Goal: Check status: Check status

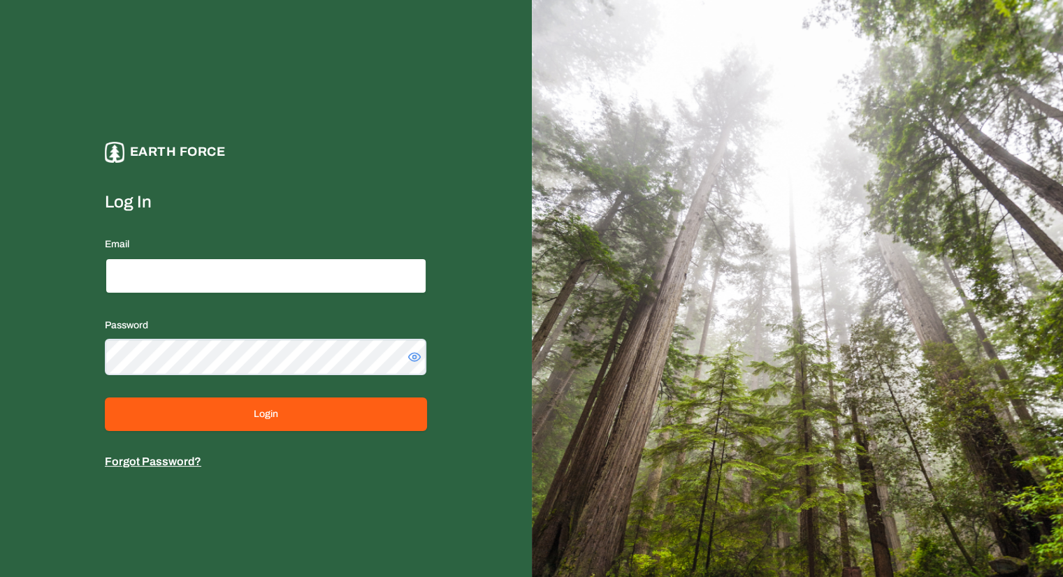
click at [174, 280] on input "Email" at bounding box center [266, 276] width 322 height 36
type input "**********"
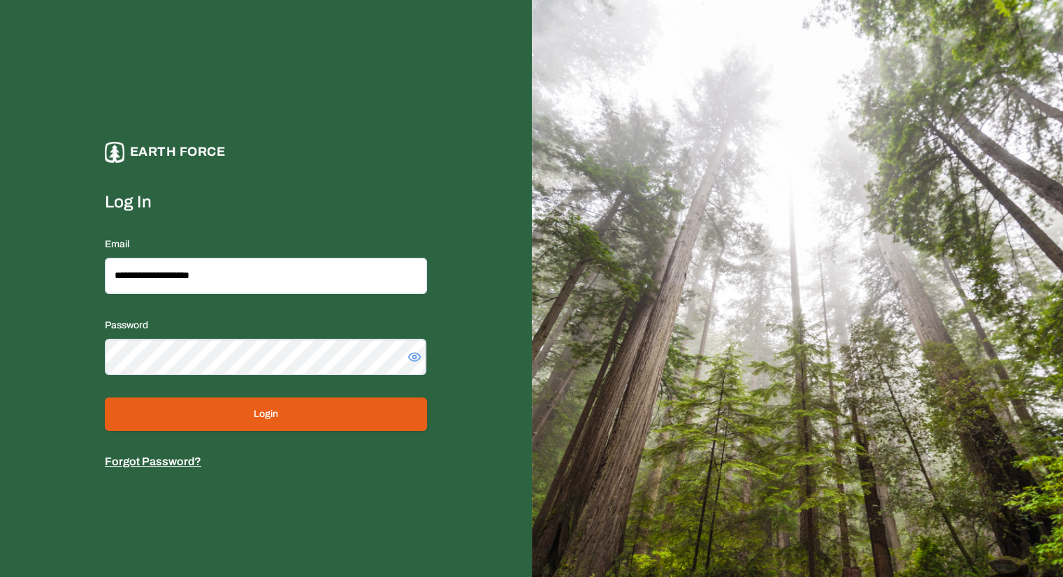
click at [245, 410] on button "Login" at bounding box center [266, 414] width 322 height 34
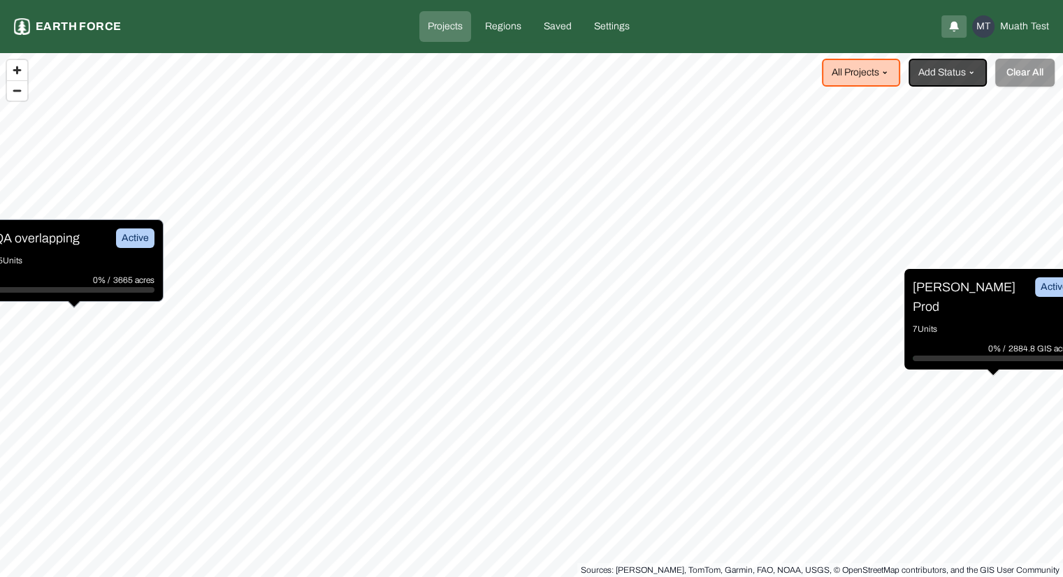
click at [940, 322] on p "7 Units" at bounding box center [992, 329] width 161 height 14
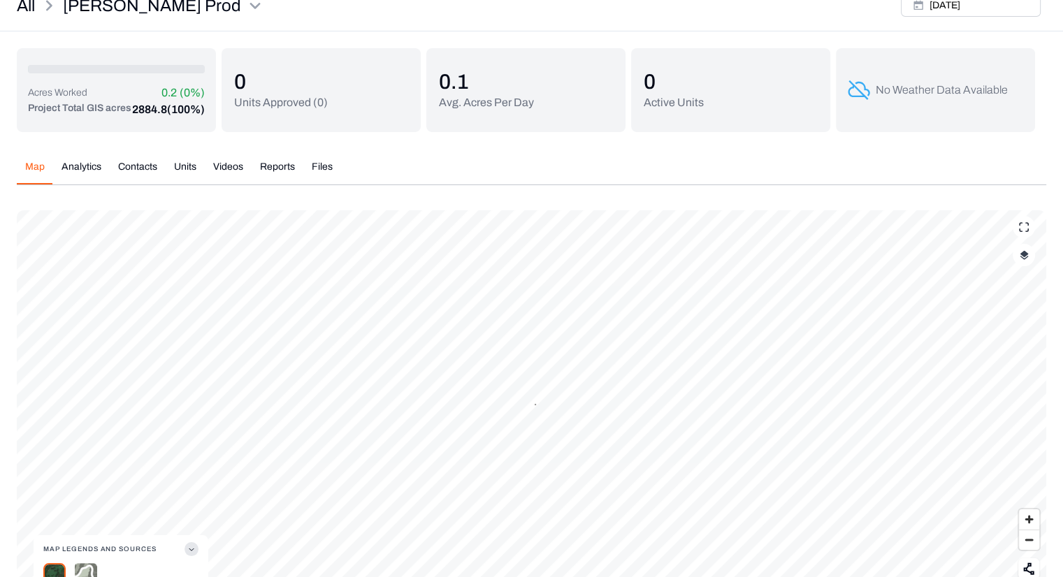
scroll to position [136, 0]
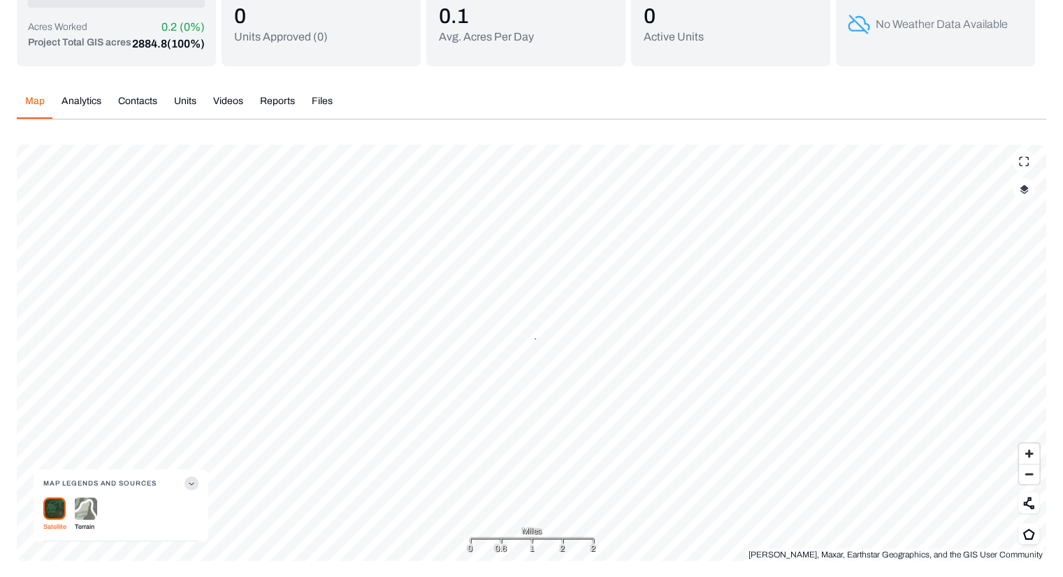
click at [1023, 192] on img "button" at bounding box center [1023, 189] width 9 height 10
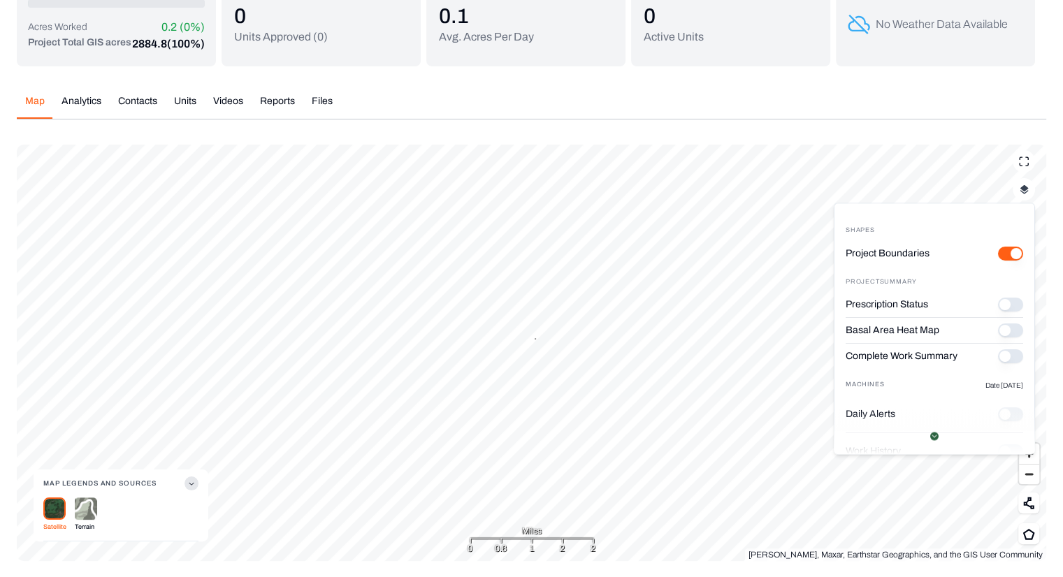
click at [1000, 302] on button "Prescription Status" at bounding box center [1010, 305] width 25 height 14
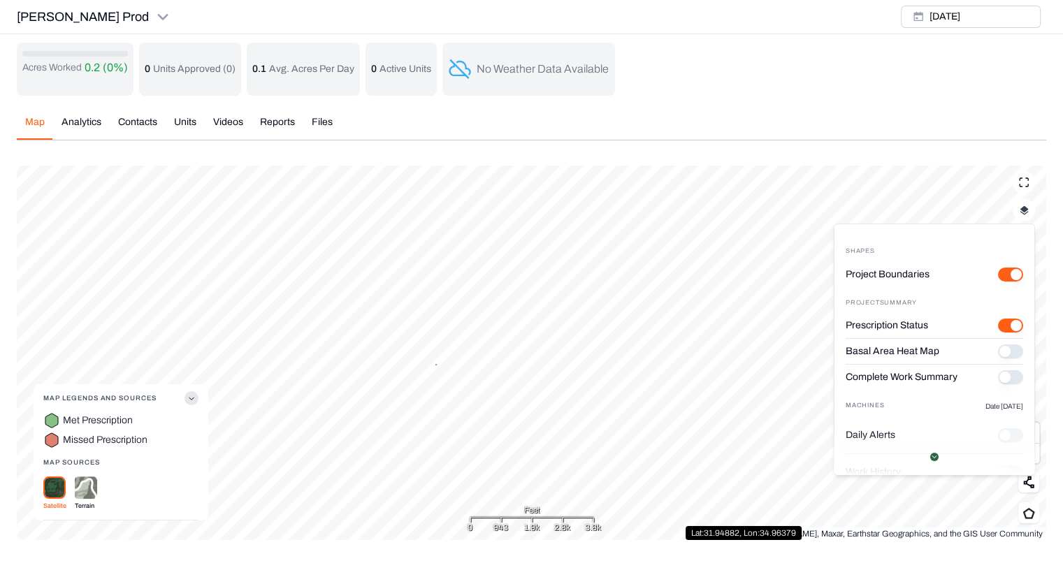
scroll to position [0, 0]
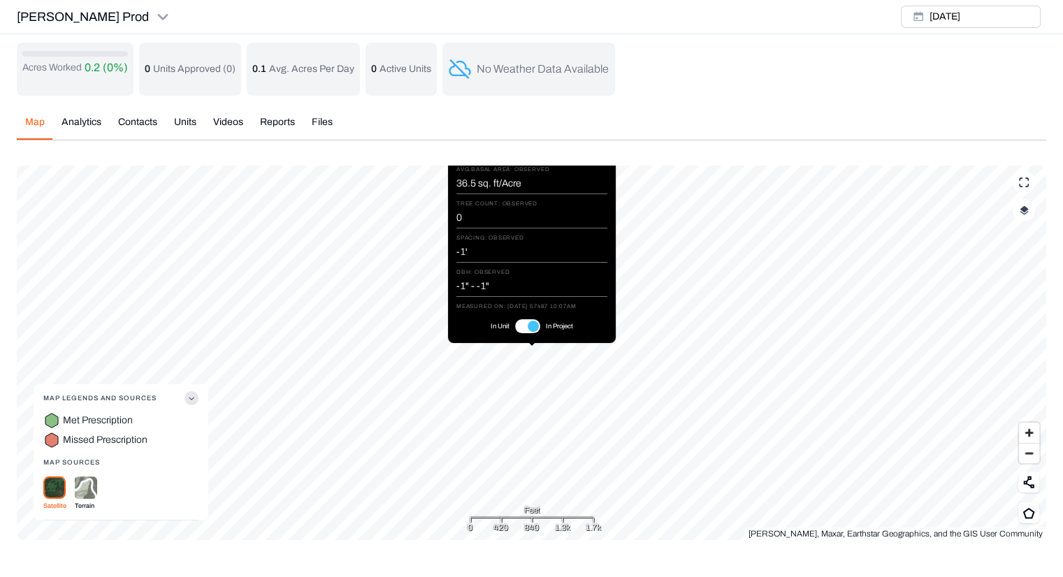
click at [527, 323] on button "In Unit" at bounding box center [527, 326] width 25 height 14
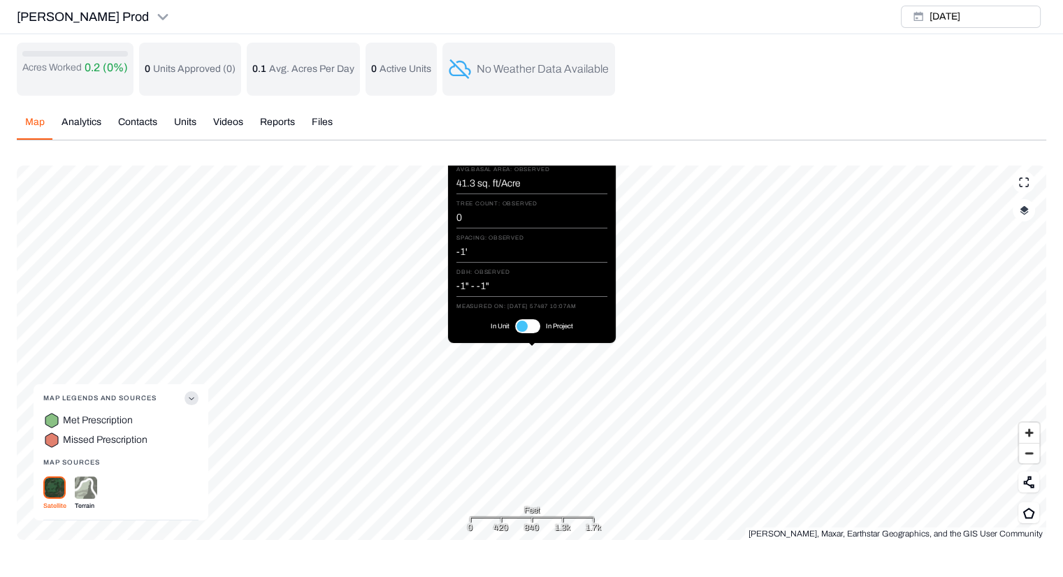
click at [527, 323] on button "In Unit" at bounding box center [527, 326] width 25 height 14
click at [523, 326] on button "In Unit" at bounding box center [527, 326] width 25 height 14
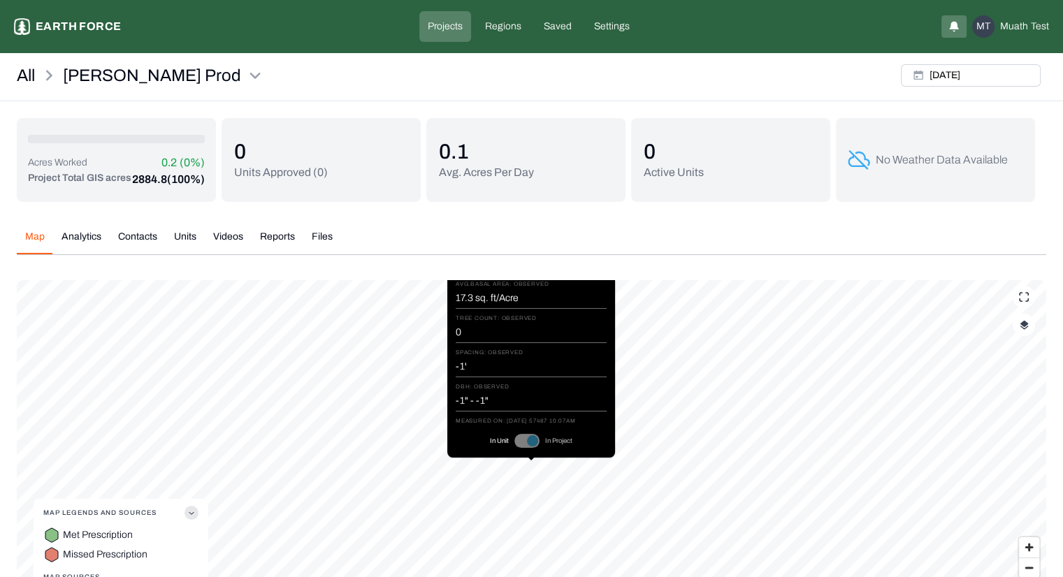
click at [1025, 28] on html "Ben Shemen Prod Earth force Projects Regions Saved Settings MT Muath Test All B…" at bounding box center [531, 335] width 1063 height 671
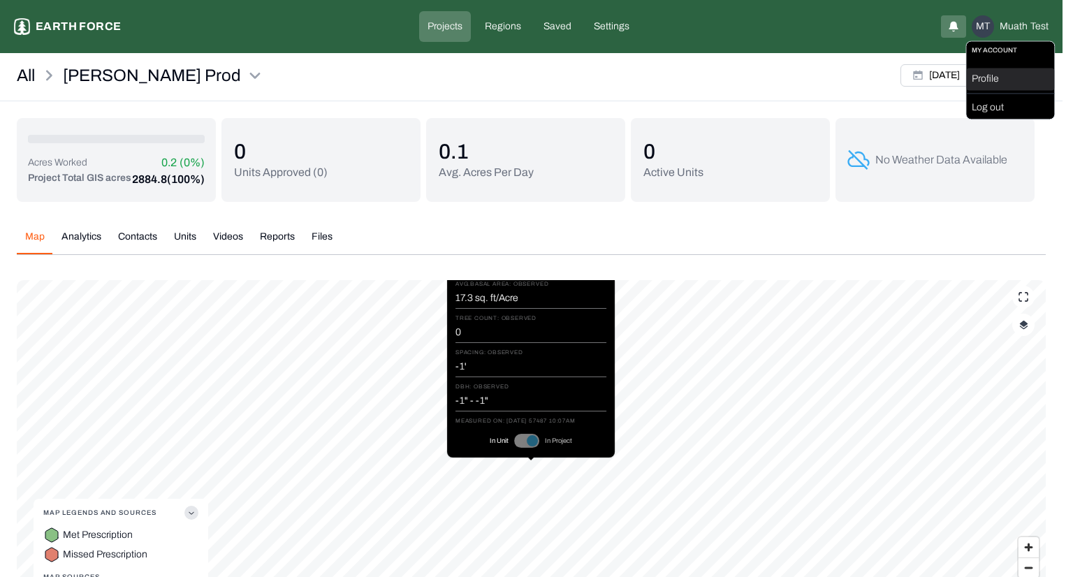
click at [1009, 82] on div "Profile" at bounding box center [1010, 79] width 88 height 22
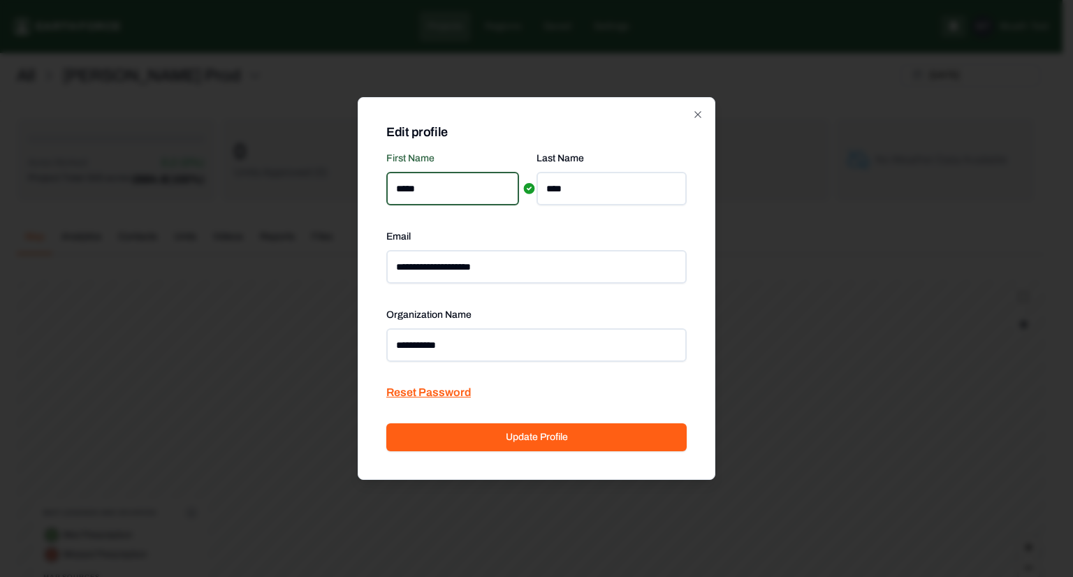
click at [842, 135] on div at bounding box center [536, 288] width 1073 height 577
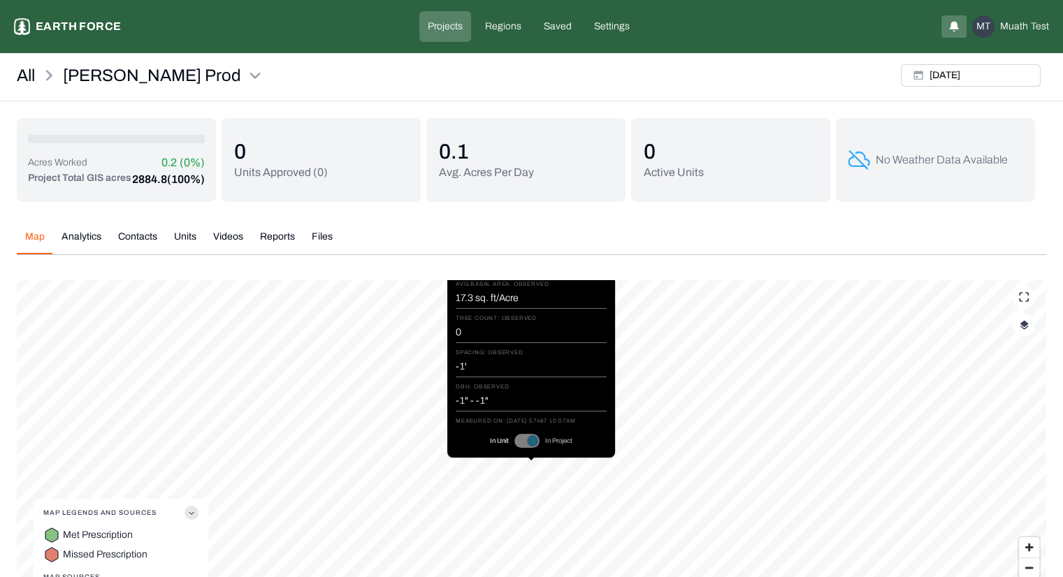
click at [439, 29] on p "Projects" at bounding box center [445, 27] width 35 height 14
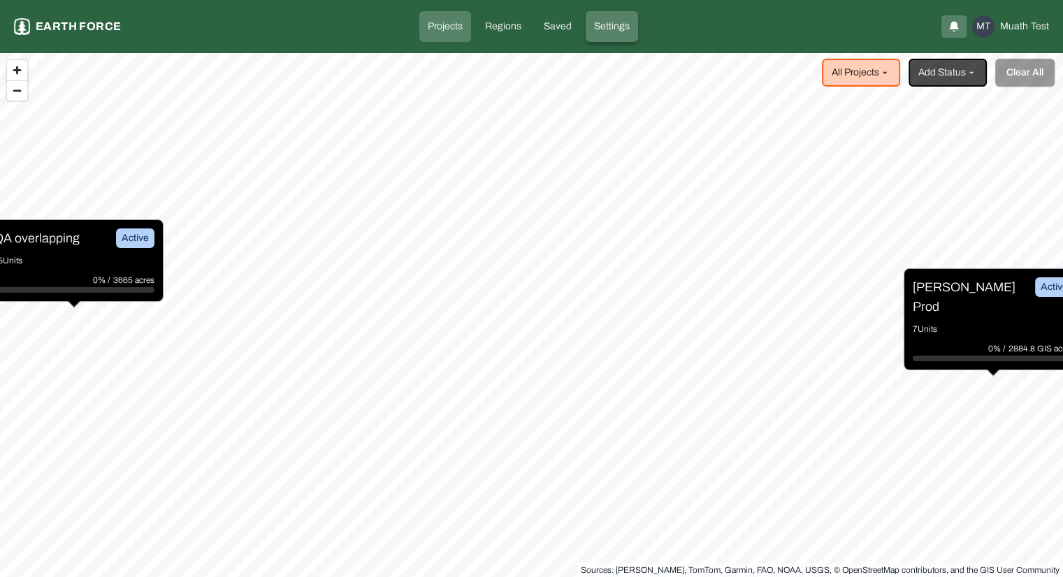
click at [604, 31] on p "Settings" at bounding box center [612, 27] width 36 height 14
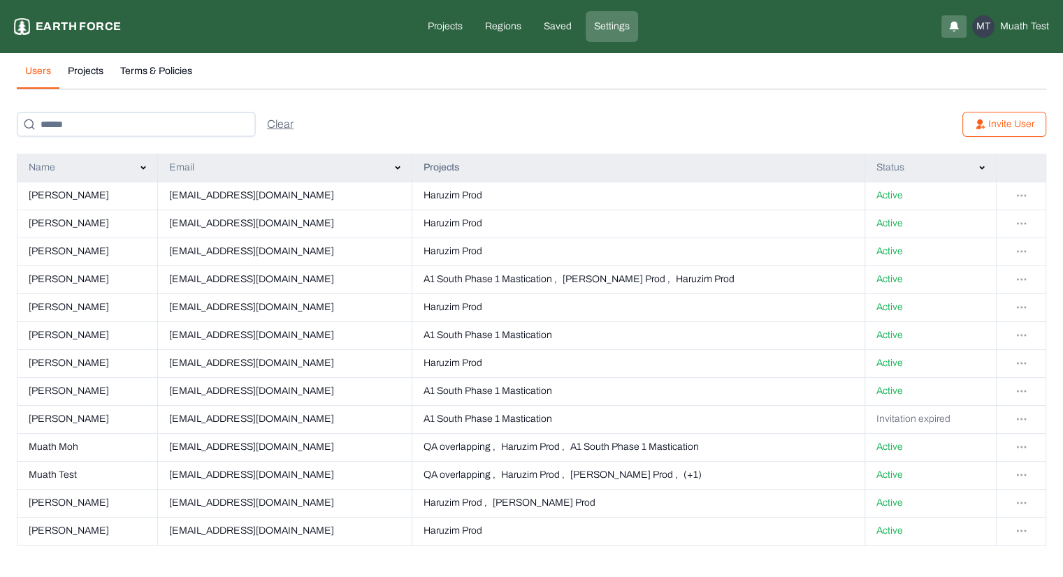
click at [92, 71] on button "Projects" at bounding box center [85, 76] width 52 height 24
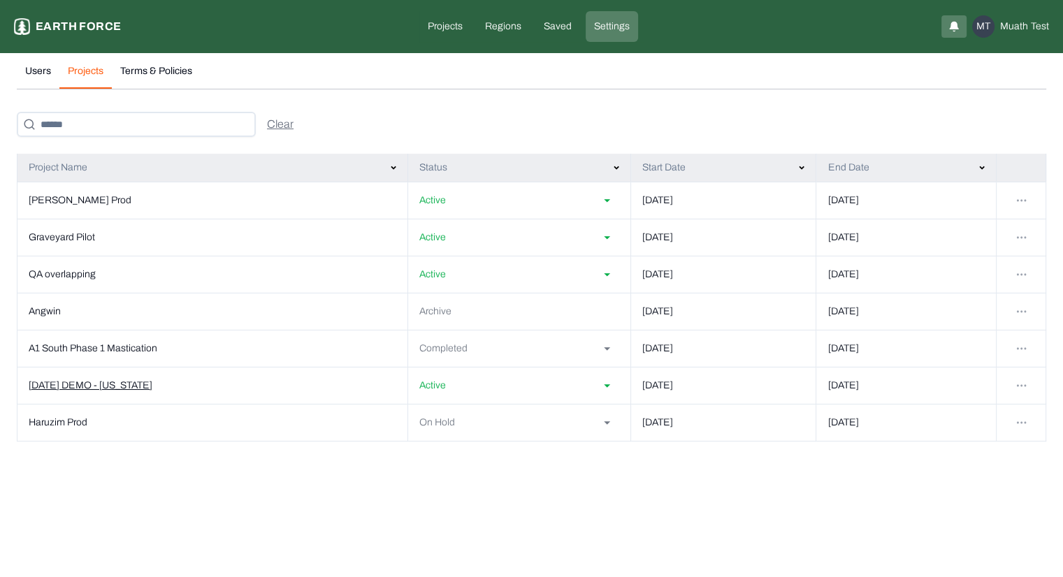
click at [59, 386] on td "[DATE] DEMO - [US_STATE]" at bounding box center [212, 385] width 390 height 37
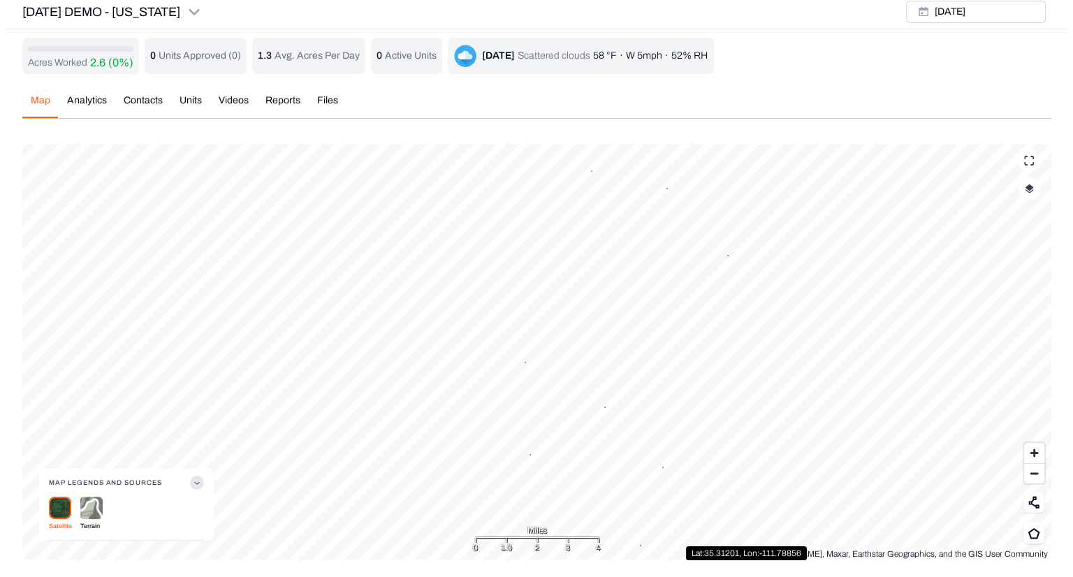
scroll to position [4, 0]
click at [1025, 186] on img "button" at bounding box center [1023, 189] width 9 height 10
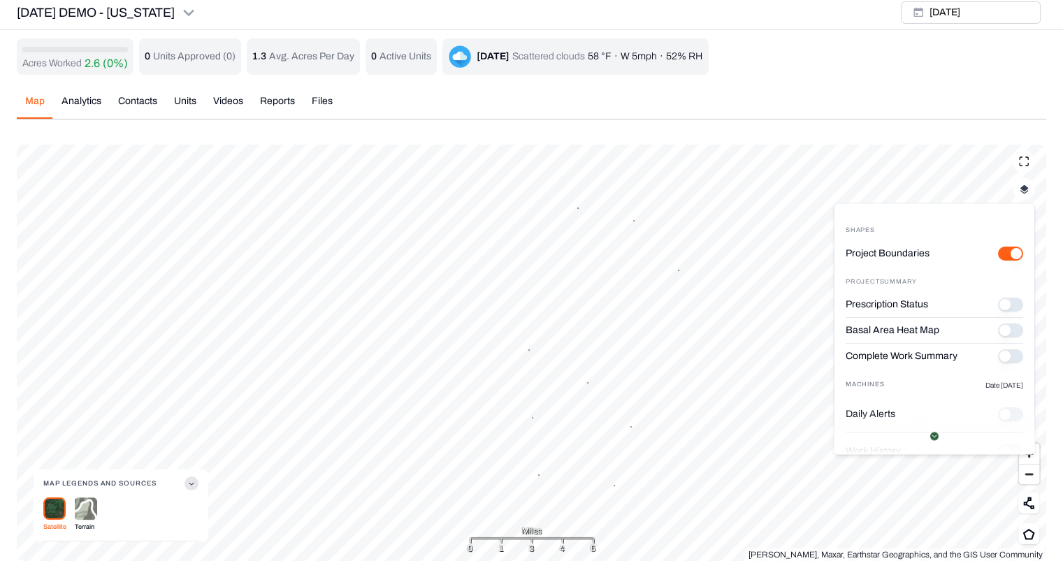
click at [1002, 305] on button "Prescription Status" at bounding box center [1010, 305] width 25 height 14
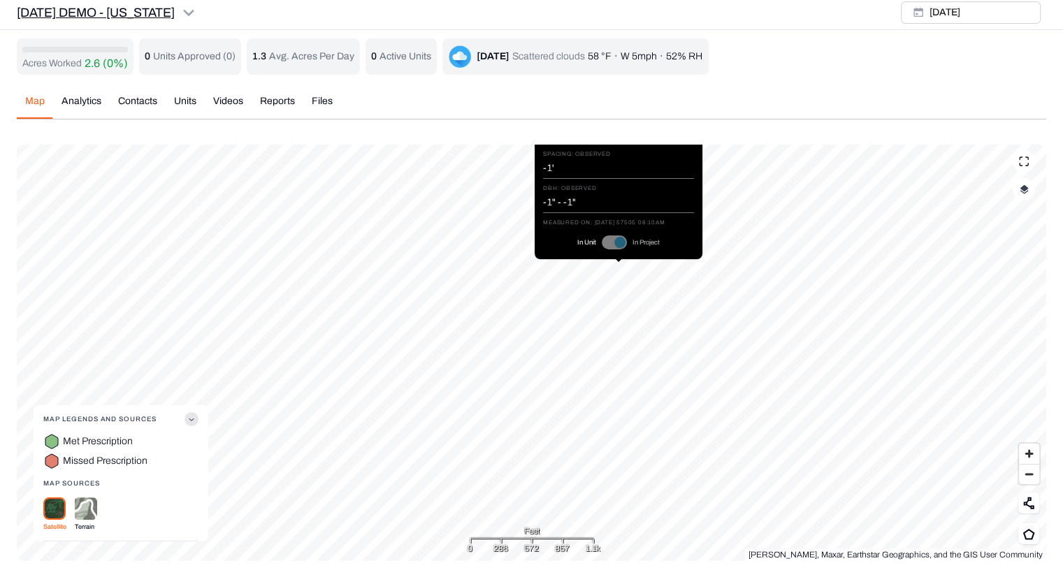
click at [155, 9] on html "[DATE] DEMO - [US_STATE] Earth force Projects Regions Saved Settings MT Muath T…" at bounding box center [531, 287] width 1063 height 582
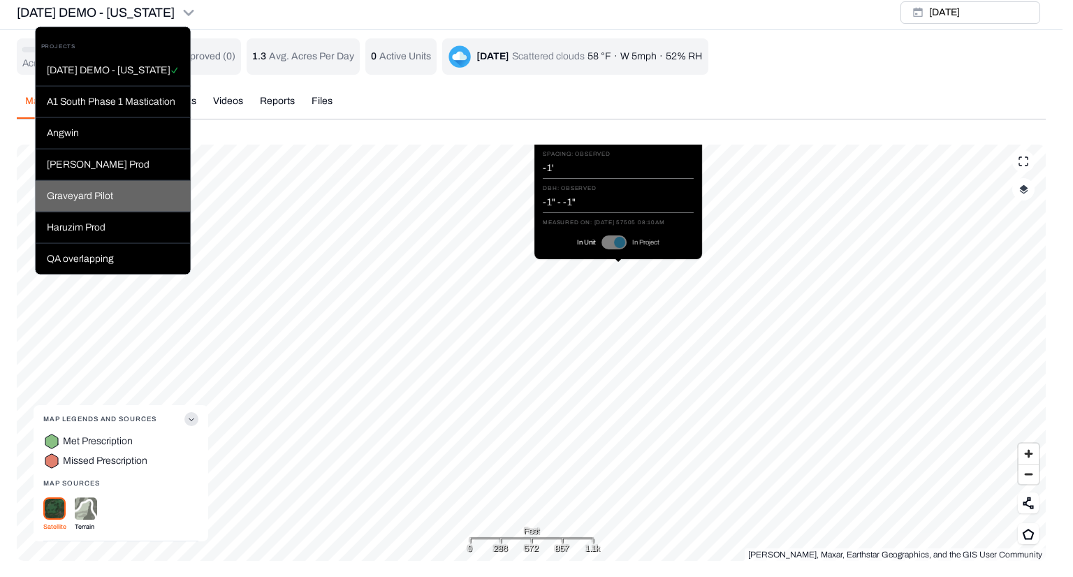
click at [95, 196] on div "Graveyard Pilot" at bounding box center [113, 196] width 155 height 31
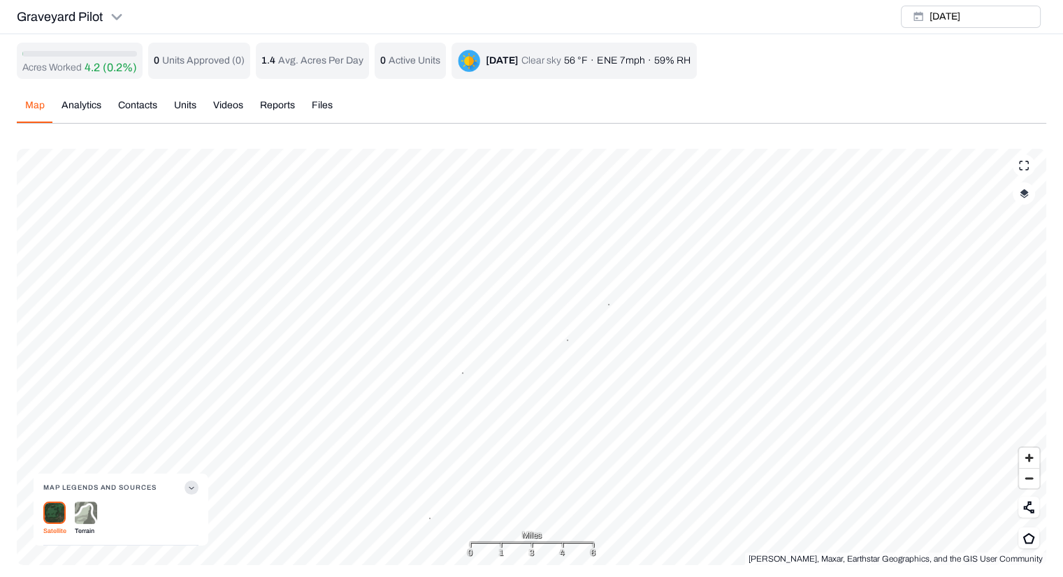
click at [1023, 191] on img "button" at bounding box center [1023, 194] width 9 height 10
click at [1004, 305] on button "Prescription Status" at bounding box center [1010, 309] width 25 height 14
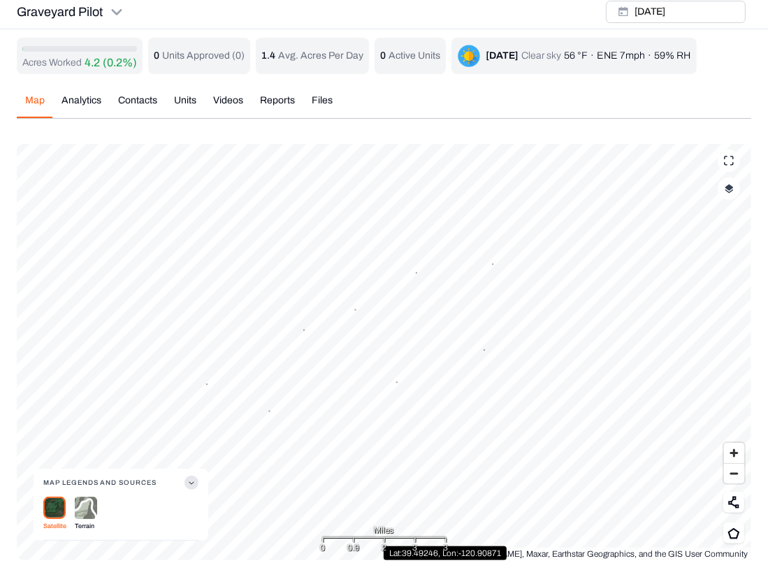
scroll to position [4, 0]
click at [730, 194] on button "button" at bounding box center [728, 189] width 22 height 22
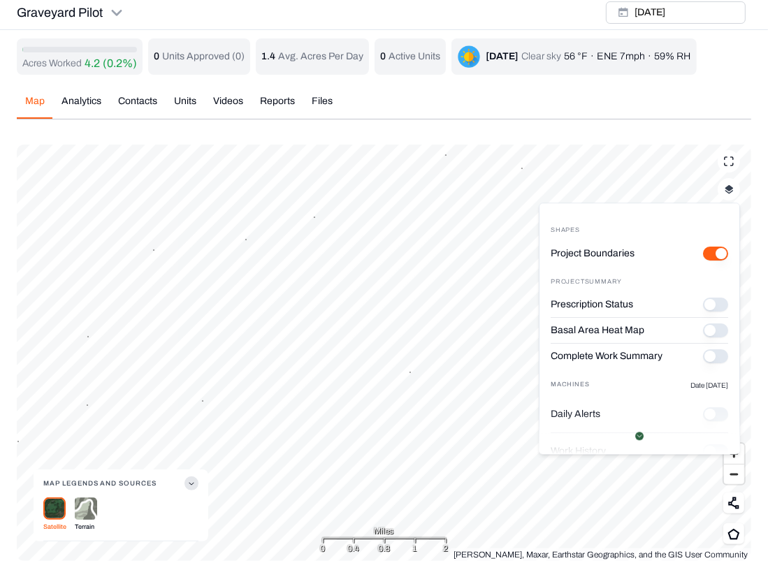
click at [706, 305] on button "Prescription Status" at bounding box center [715, 305] width 25 height 14
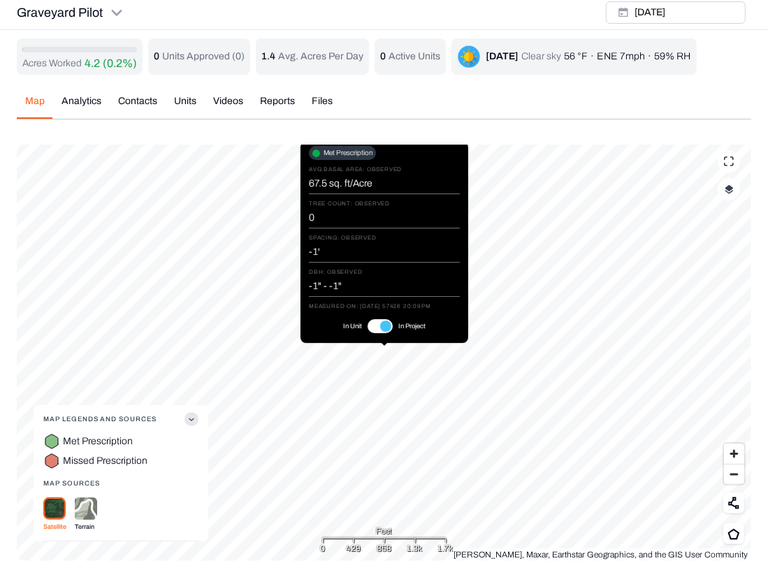
click at [377, 330] on button "In Unit" at bounding box center [379, 326] width 25 height 14
click at [386, 326] on button "In Unit" at bounding box center [379, 326] width 25 height 14
click at [376, 330] on button "In Unit" at bounding box center [379, 326] width 25 height 14
click at [373, 328] on button "In Unit" at bounding box center [379, 326] width 25 height 14
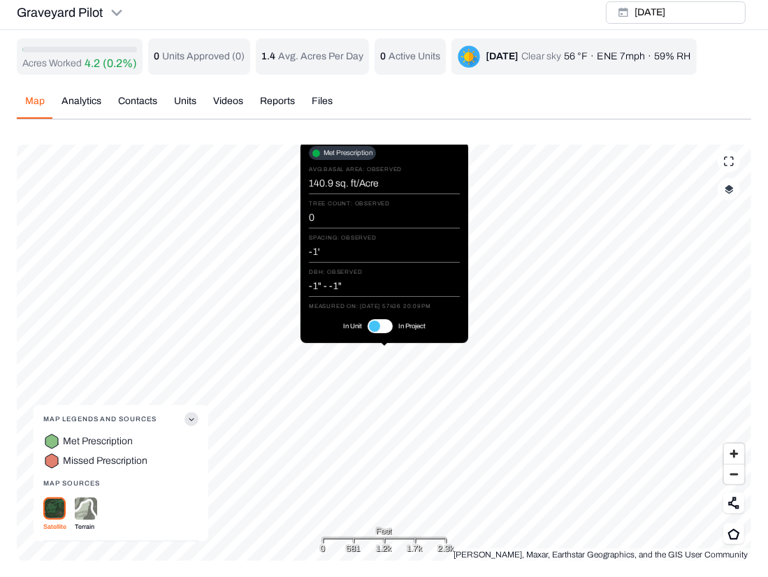
click at [382, 328] on button "In Unit" at bounding box center [379, 326] width 25 height 14
